Goal: Find specific page/section: Find specific page/section

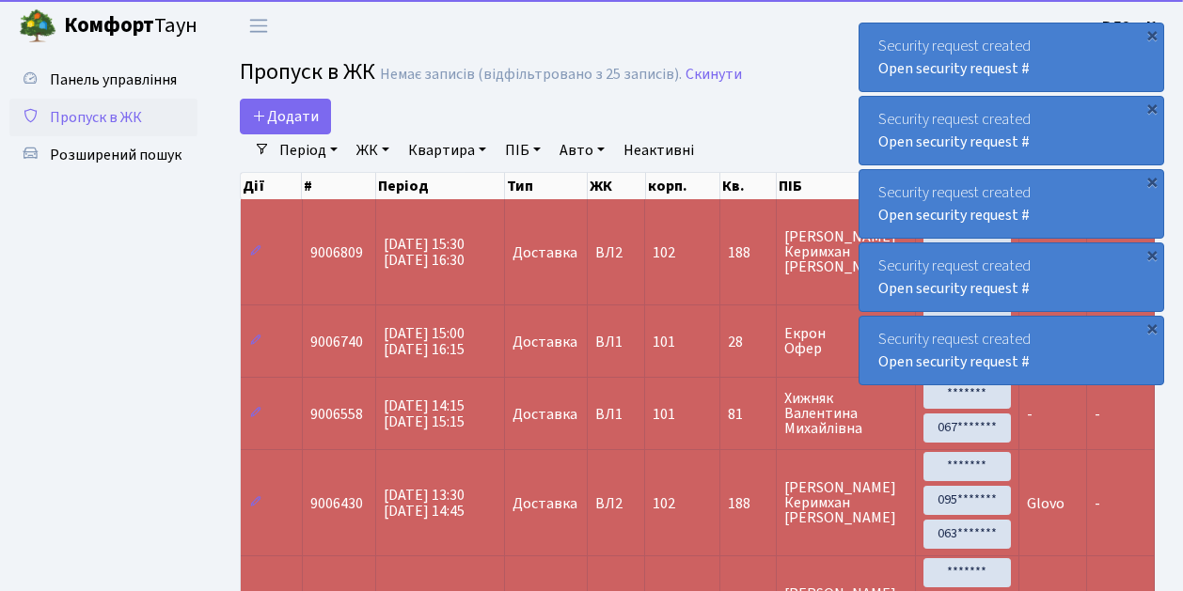
select select "25"
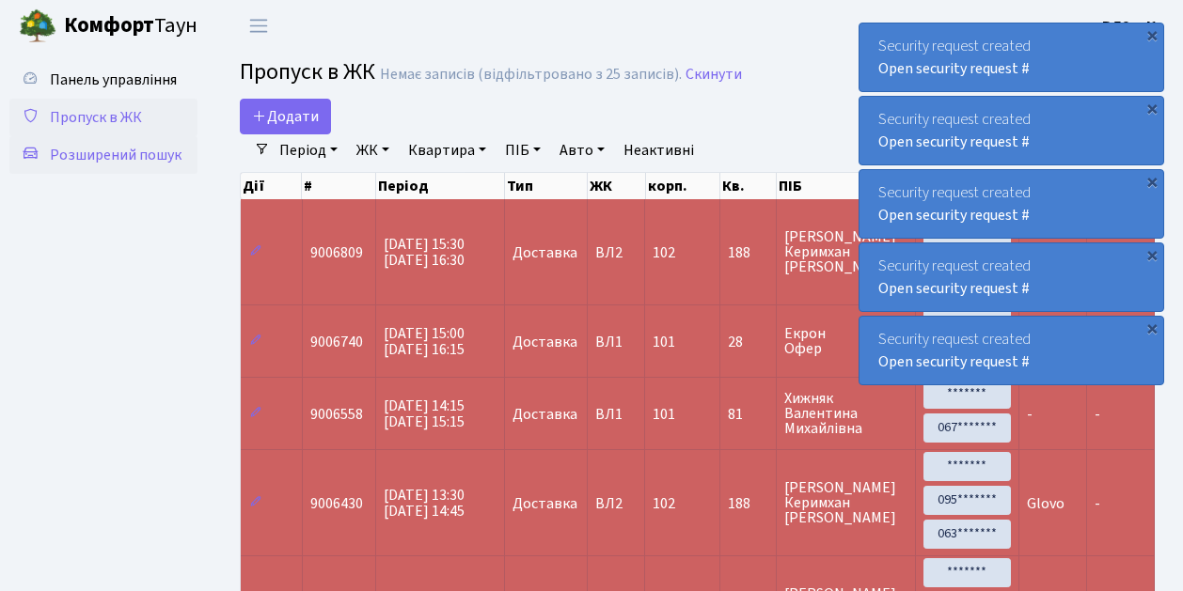
click at [97, 160] on span "Розширений пошук" at bounding box center [116, 155] width 132 height 21
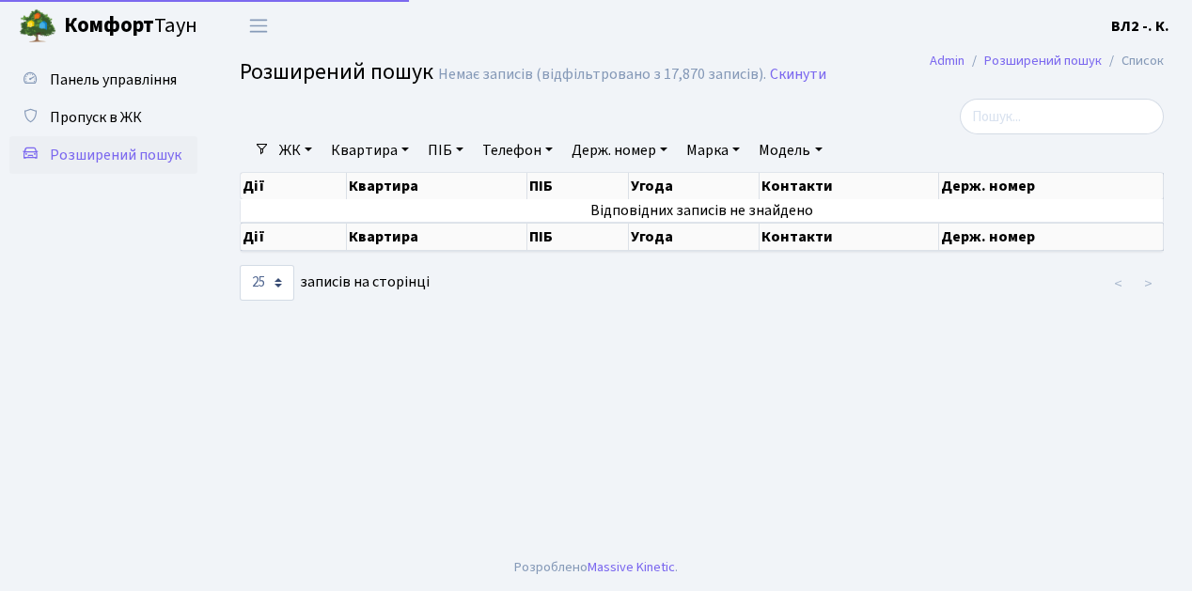
select select "25"
click at [343, 149] on link "Квартира" at bounding box center [369, 150] width 93 height 32
type input "106"
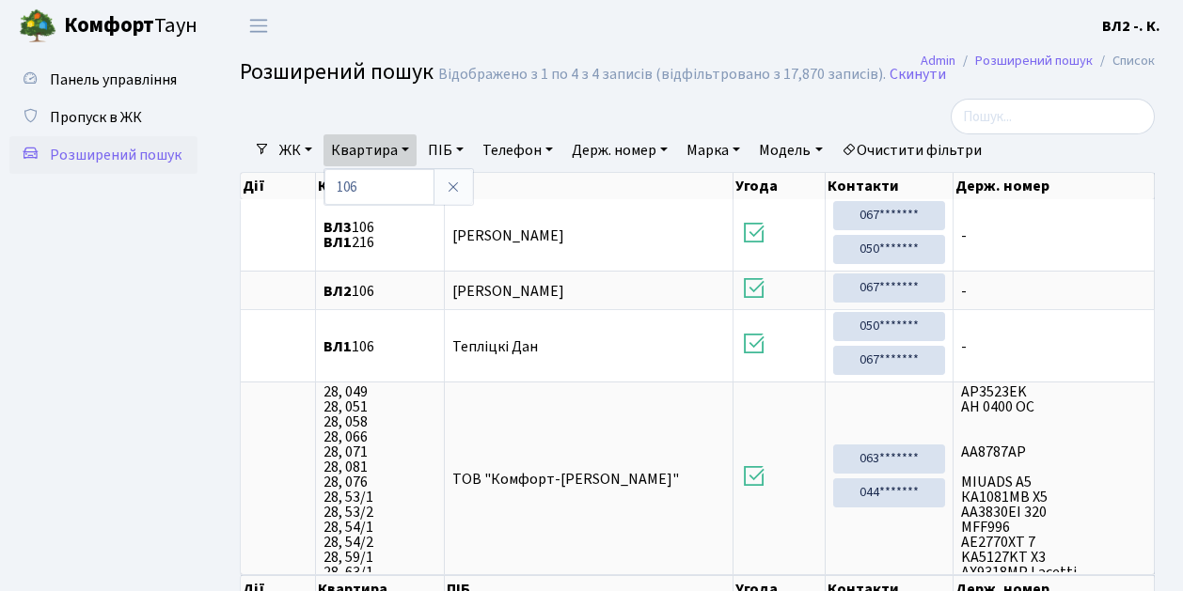
click at [132, 154] on span "Розширений пошук" at bounding box center [116, 155] width 132 height 21
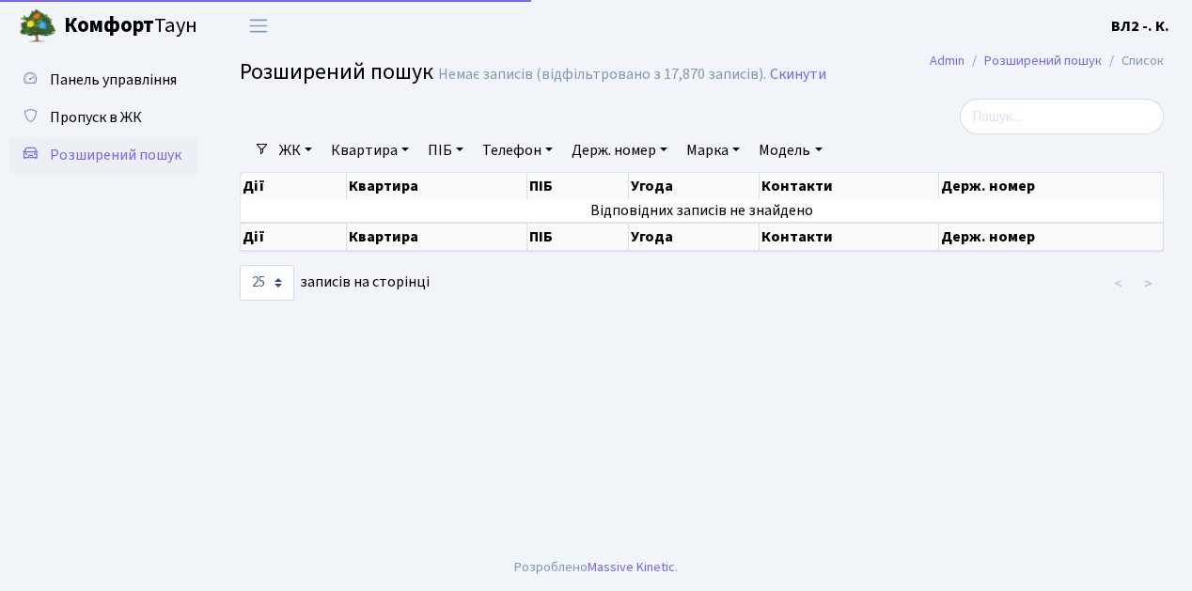
select select "25"
click at [111, 125] on span "Пропуск в ЖК" at bounding box center [96, 117] width 92 height 21
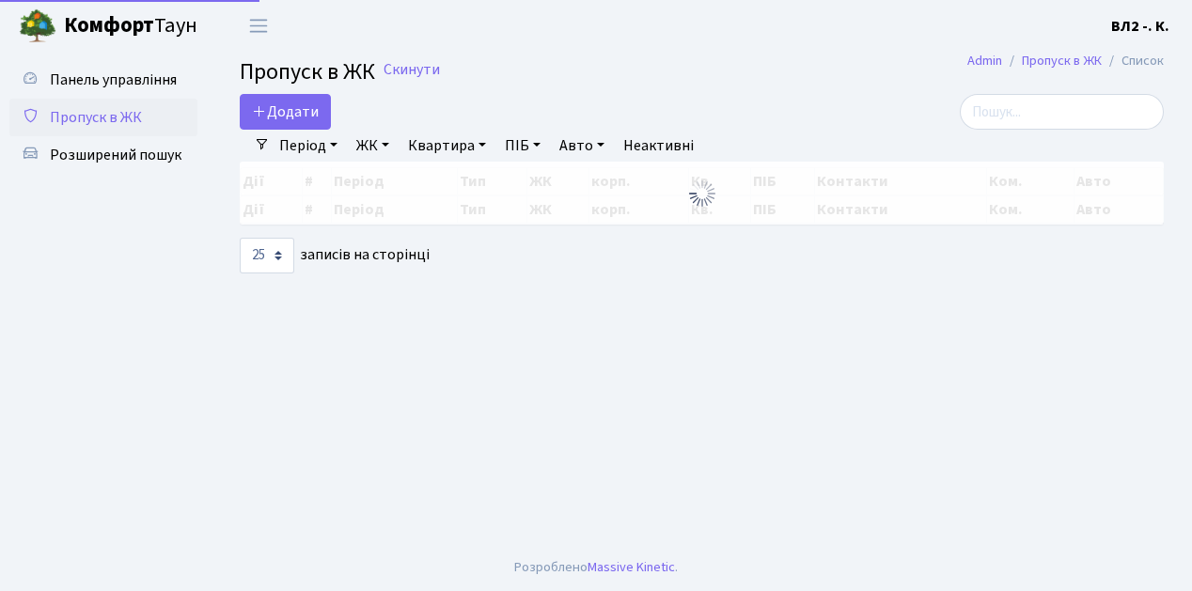
select select "25"
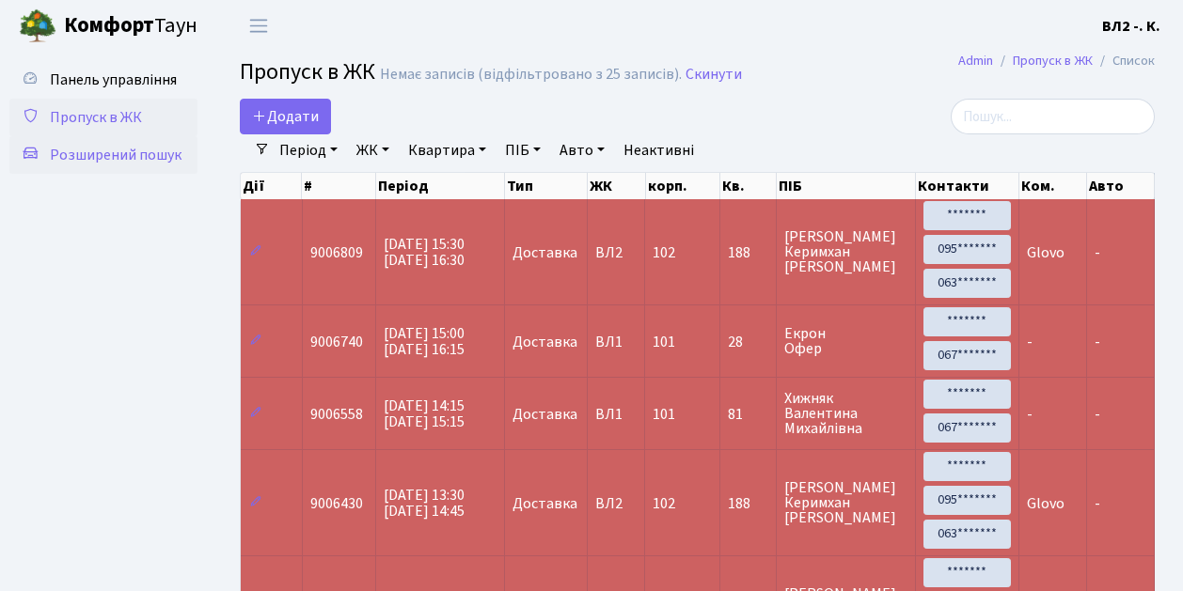
click at [147, 158] on span "Розширений пошук" at bounding box center [116, 155] width 132 height 21
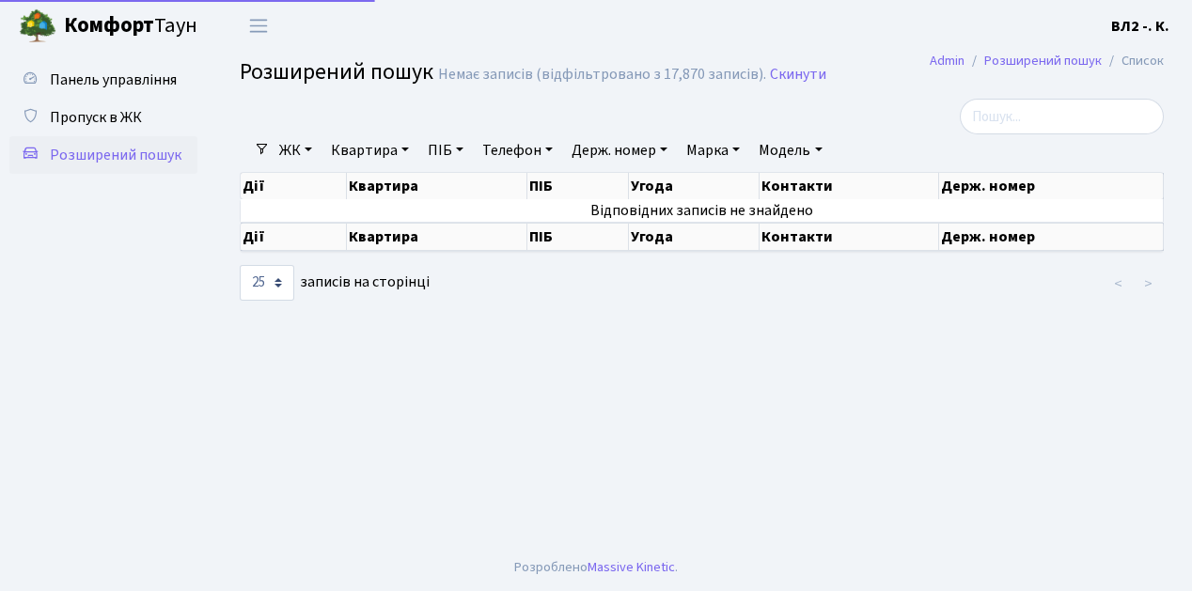
select select "25"
click at [363, 154] on link "Квартира" at bounding box center [369, 150] width 93 height 32
type input "74"
